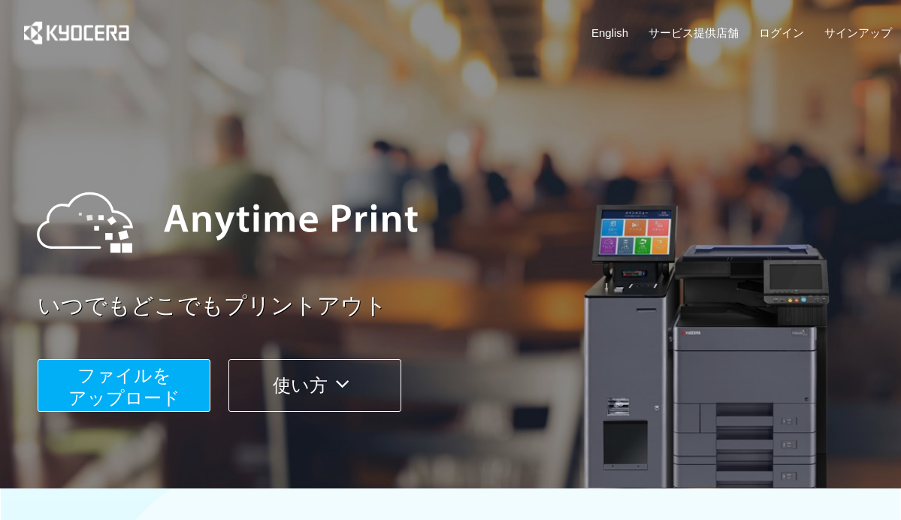
click at [174, 385] on button "ファイルを ​​アップロード" at bounding box center [124, 385] width 173 height 53
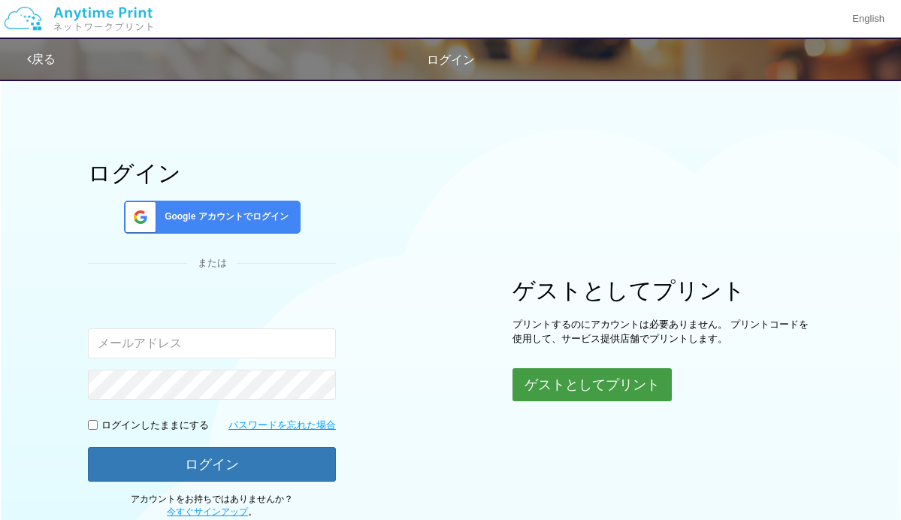
click at [572, 391] on button "ゲストとしてプリント" at bounding box center [591, 384] width 159 height 33
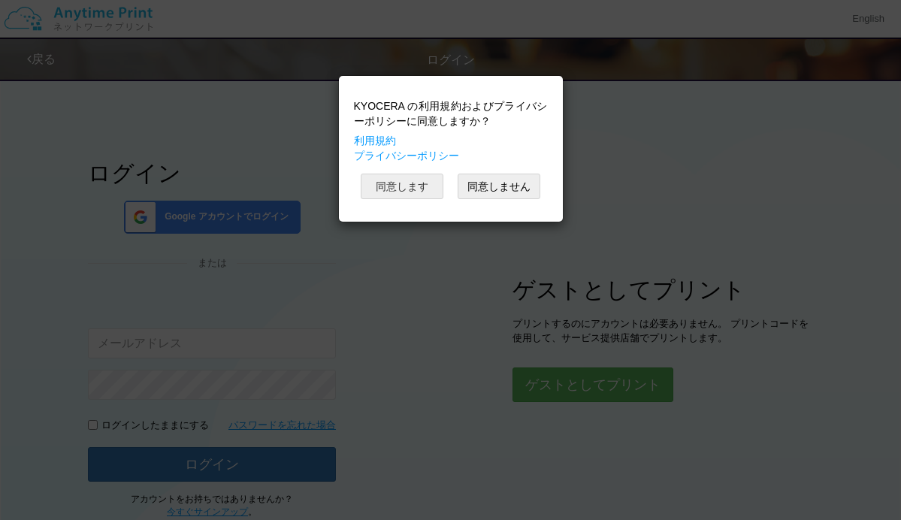
click at [391, 197] on button "同意します" at bounding box center [402, 187] width 83 height 26
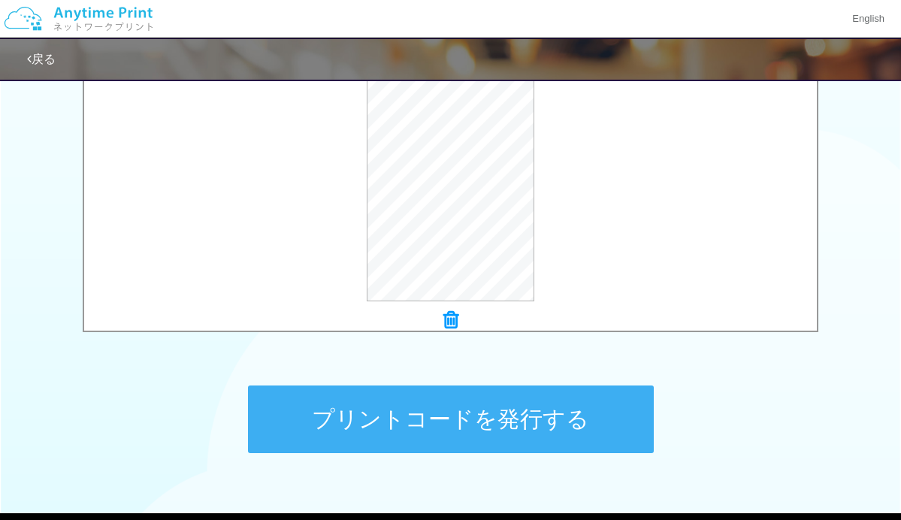
scroll to position [623, 0]
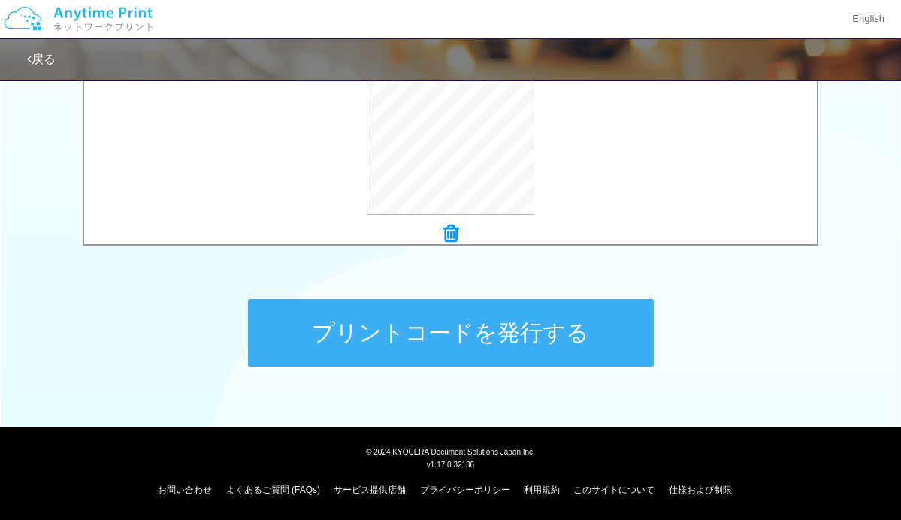
click at [484, 344] on button "プリントコードを発行する" at bounding box center [451, 333] width 406 height 68
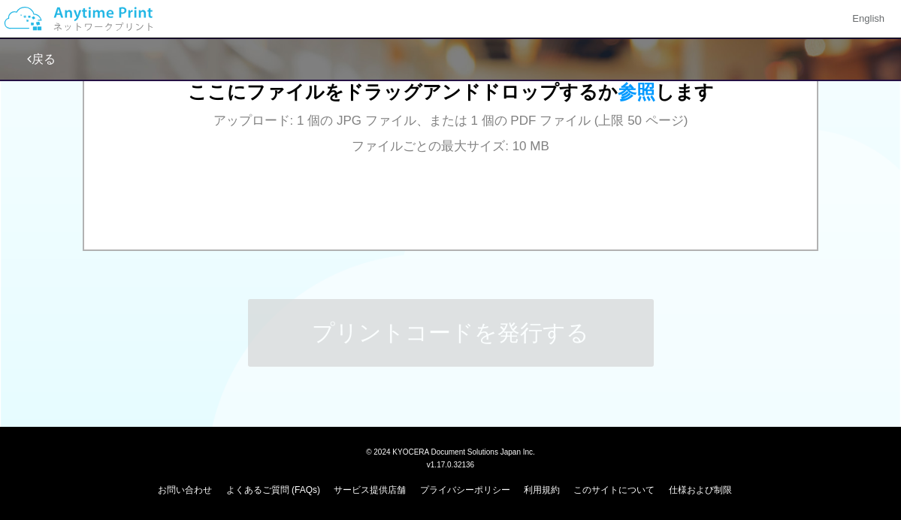
scroll to position [0, 0]
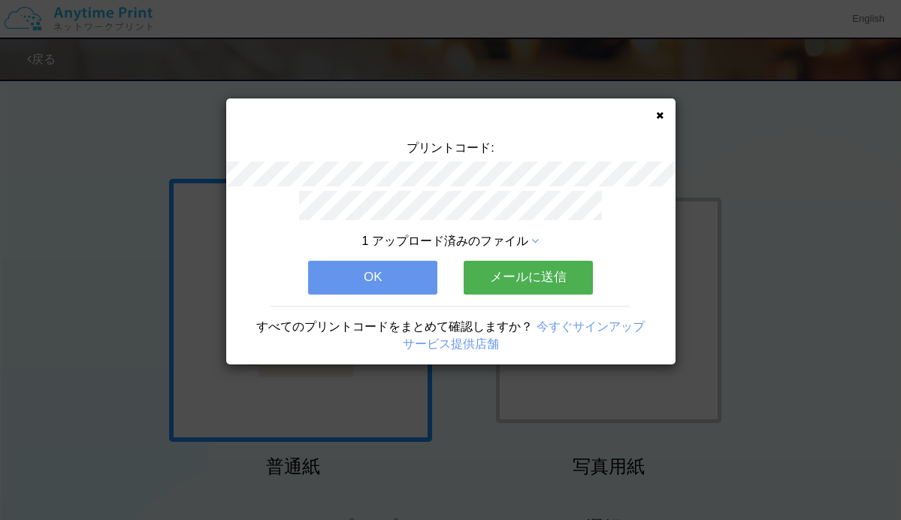
click at [411, 275] on button "OK" at bounding box center [372, 277] width 129 height 33
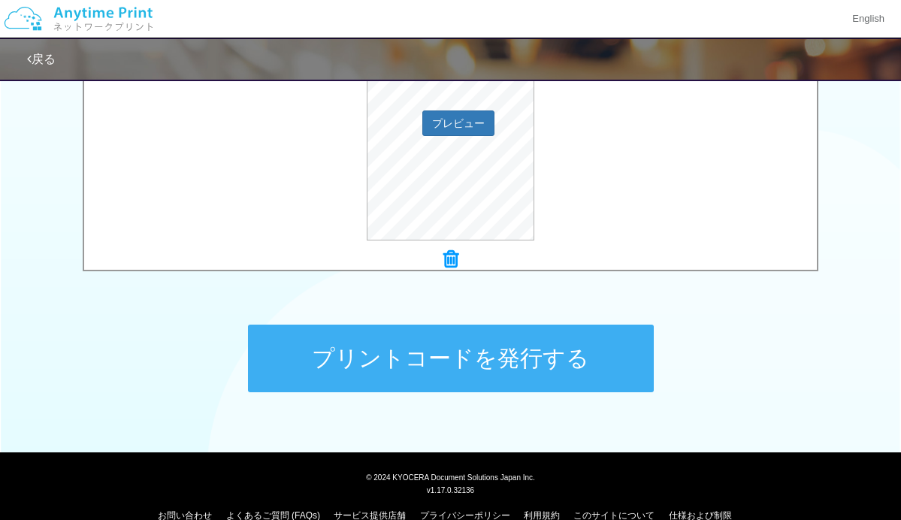
scroll to position [623, 0]
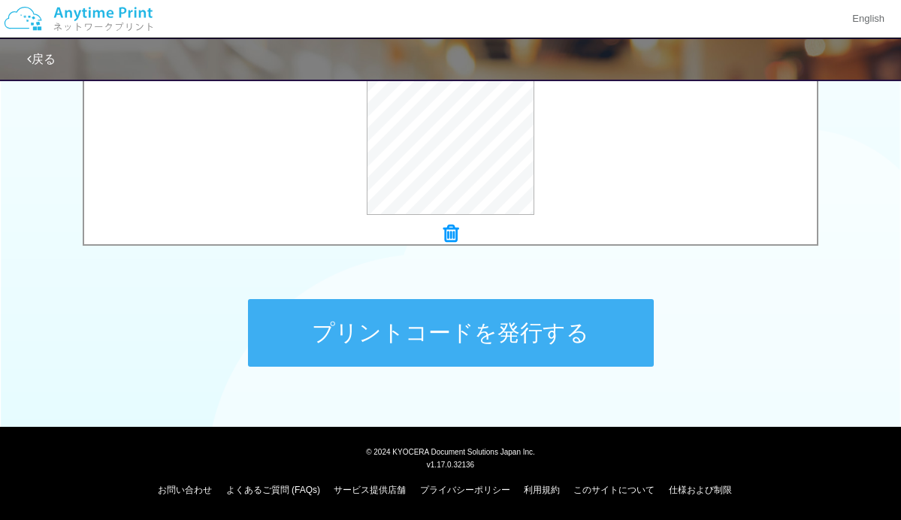
click at [437, 342] on button "プリントコードを発行する" at bounding box center [451, 333] width 406 height 68
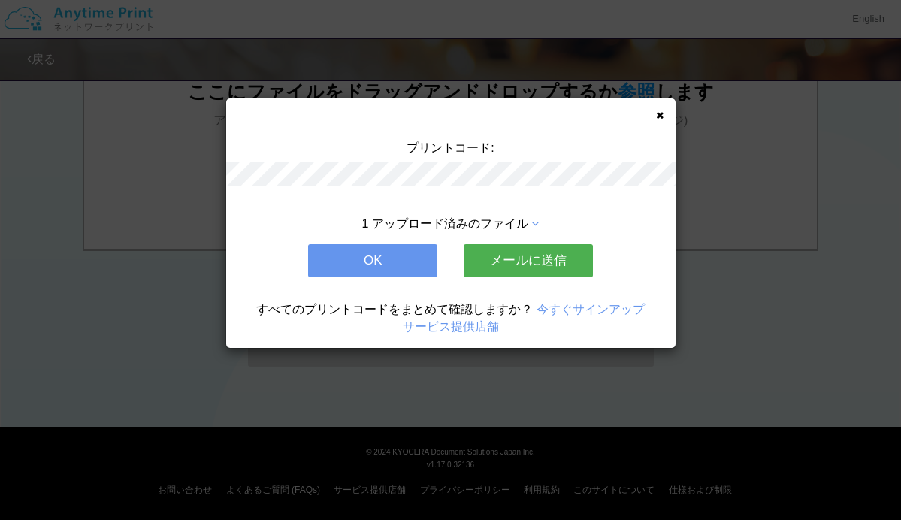
scroll to position [0, 0]
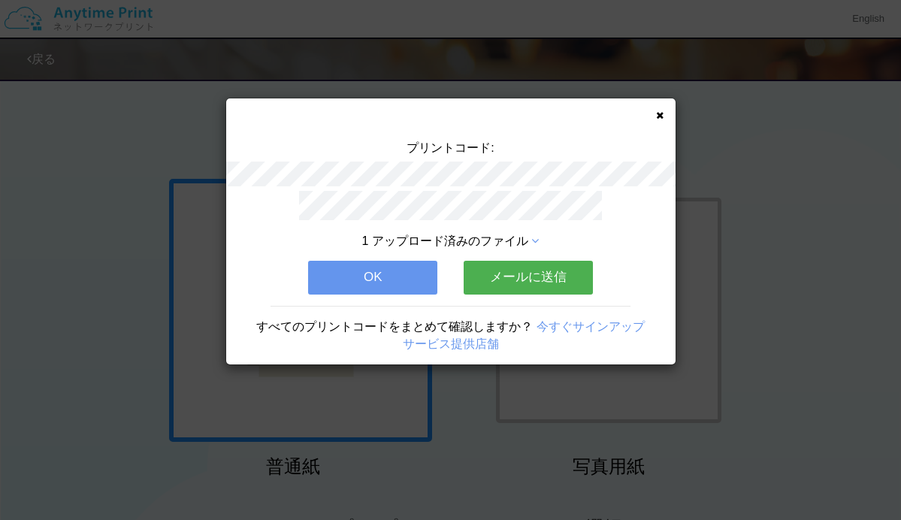
click at [388, 291] on button "OK" at bounding box center [372, 277] width 129 height 33
